Goal: Find specific page/section: Find specific page/section

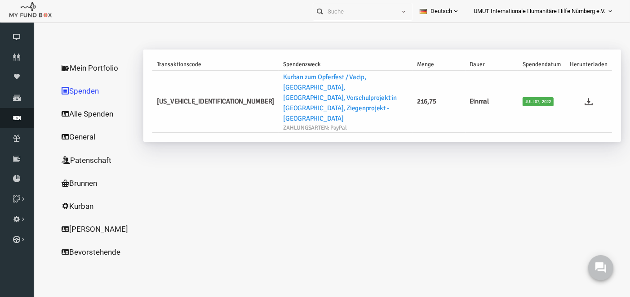
click at [14, 117] on icon at bounding box center [17, 117] width 34 height 7
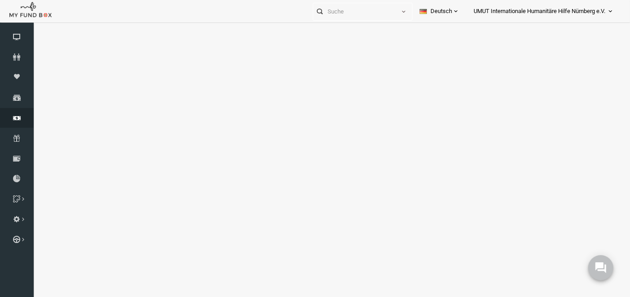
select select "100"
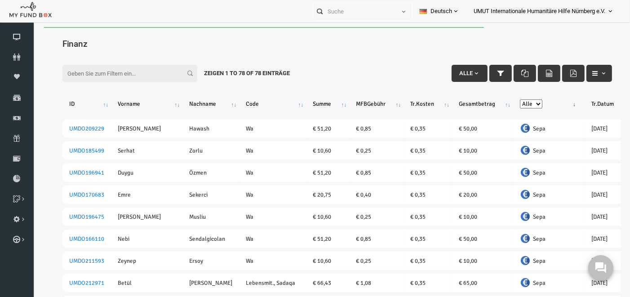
click at [153, 71] on input "Filter:" at bounding box center [117, 72] width 135 height 17
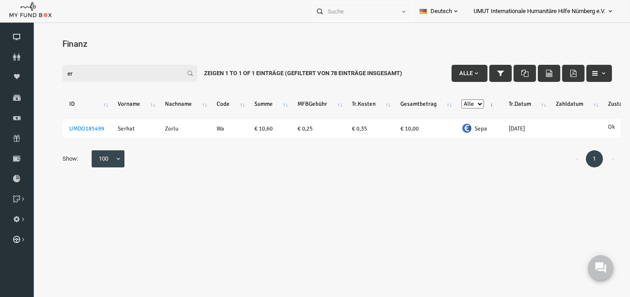
type input "e"
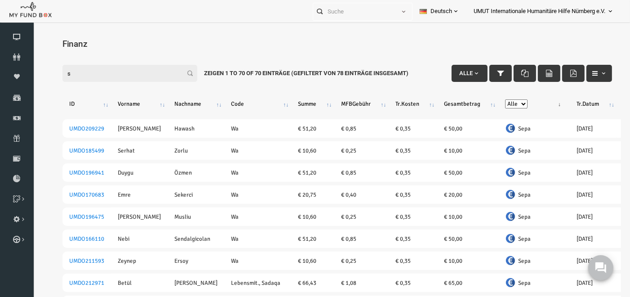
type input "s"
click at [120, 71] on input "s" at bounding box center [117, 72] width 135 height 17
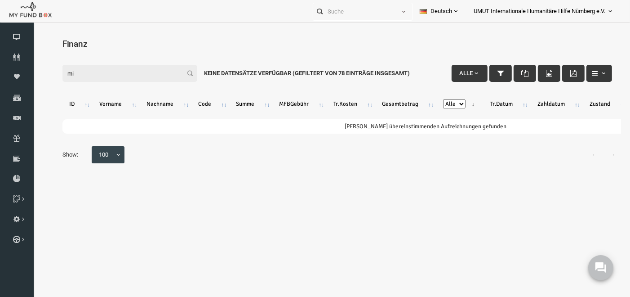
type input "m"
type input "osma"
click at [13, 118] on icon at bounding box center [17, 117] width 34 height 7
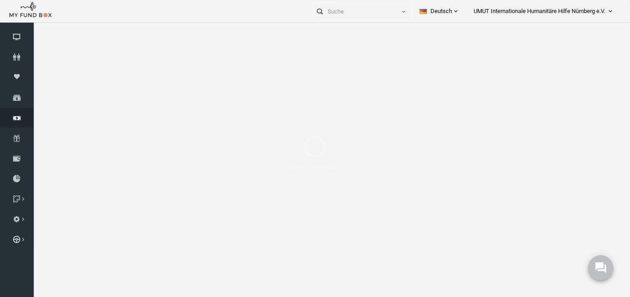
select select "100"
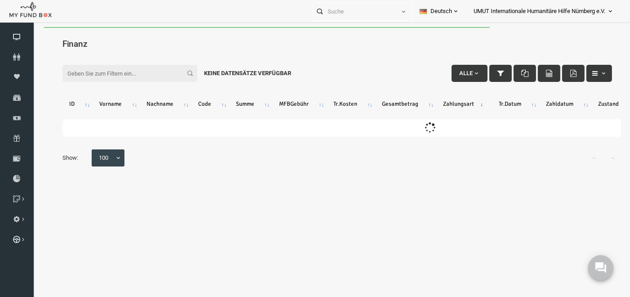
click at [127, 71] on input "Filter:" at bounding box center [117, 72] width 135 height 17
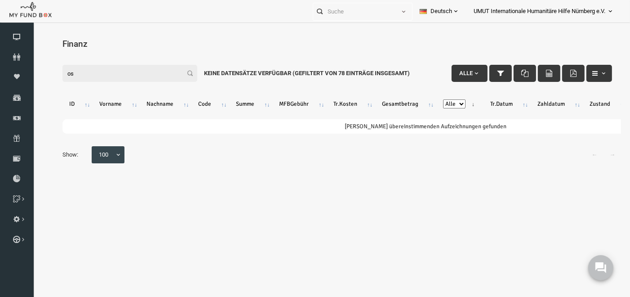
type input "o"
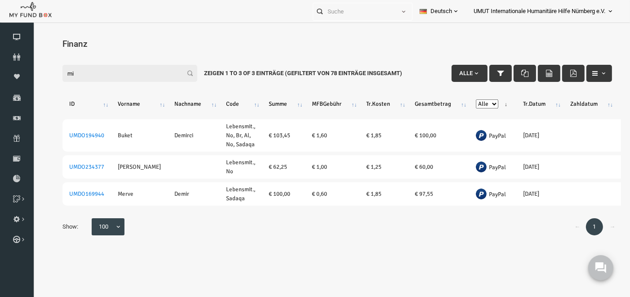
type input "m"
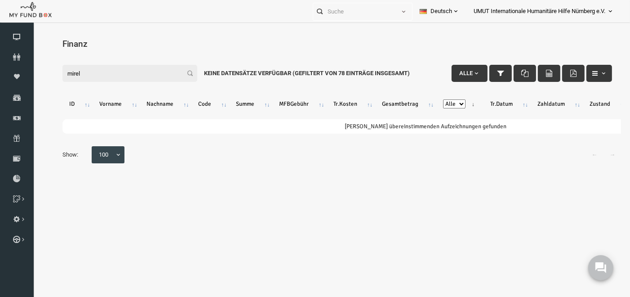
drag, startPoint x: 101, startPoint y: 80, endPoint x: 73, endPoint y: 89, distance: 29.3
click at [32, 62] on html "Spender nicht gefunden Patenschaft nicht gefunden Partner nicht gefunden !!!! B…" at bounding box center [325, 175] width 586 height 297
type input "[PERSON_NAME]"
click at [17, 59] on icon at bounding box center [17, 56] width 34 height 7
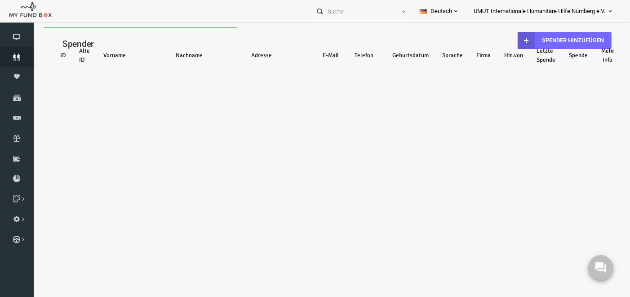
select select "100"
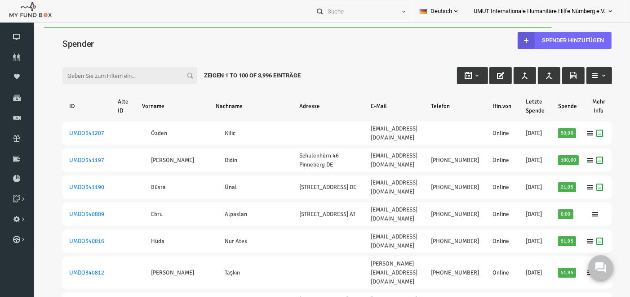
click at [101, 81] on input "Filter:" at bounding box center [117, 75] width 135 height 17
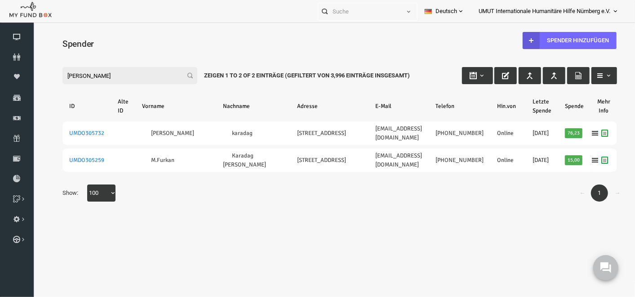
drag, startPoint x: 101, startPoint y: 81, endPoint x: 47, endPoint y: 73, distance: 54.9
click at [47, 73] on div "Filter: [PERSON_NAME] Zeigen 1 to 2 of 2 Einträge (Gefiltert von 3,996 Einträge…" at bounding box center [327, 66] width 573 height 24
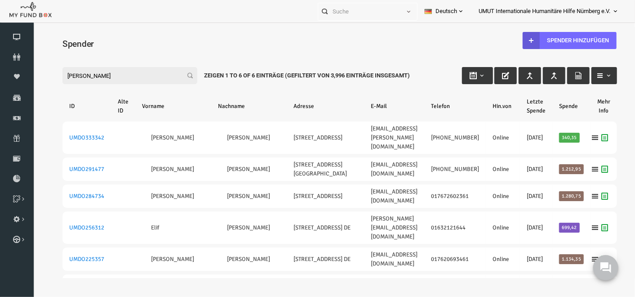
drag, startPoint x: 80, startPoint y: 76, endPoint x: 39, endPoint y: 75, distance: 40.9
click at [39, 75] on div "Search: Mit ID: Hinweis :ID sollte mindestens 5 Ziffern sein Name: Hinweis :Nam…" at bounding box center [327, 194] width 591 height 299
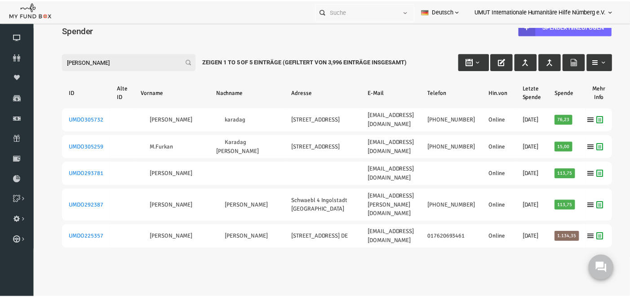
scroll to position [46, 0]
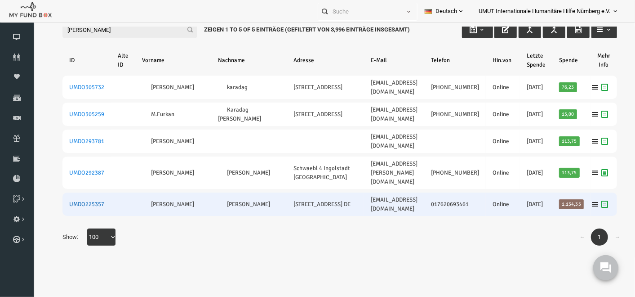
type input "[PERSON_NAME]"
click at [81, 207] on link "UMDO225357" at bounding box center [74, 203] width 35 height 7
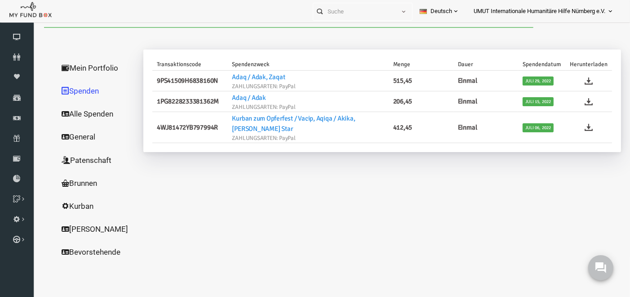
scroll to position [0, 0]
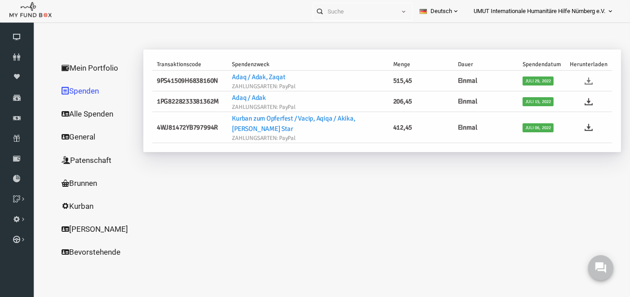
click at [574, 80] on icon at bounding box center [577, 80] width 8 height 8
